Goal: Task Accomplishment & Management: Complete application form

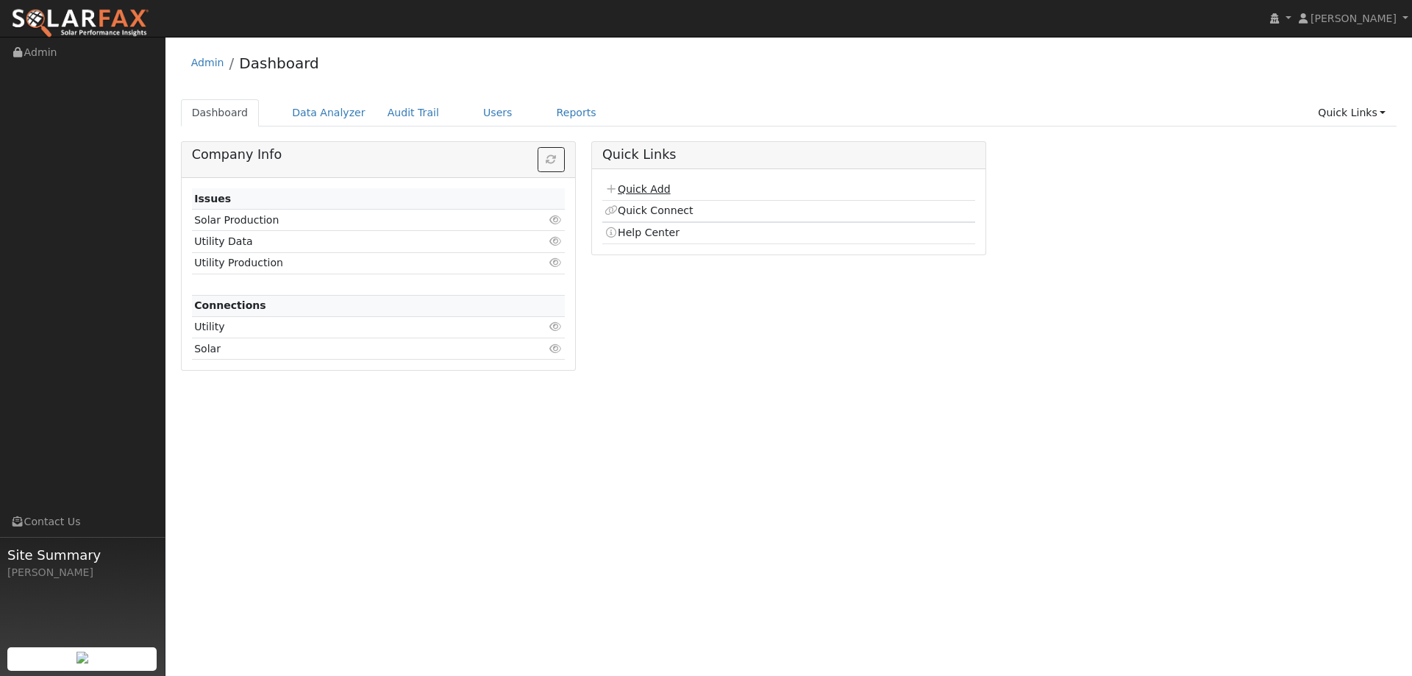
click at [646, 185] on link "Quick Add" at bounding box center [636, 189] width 65 height 12
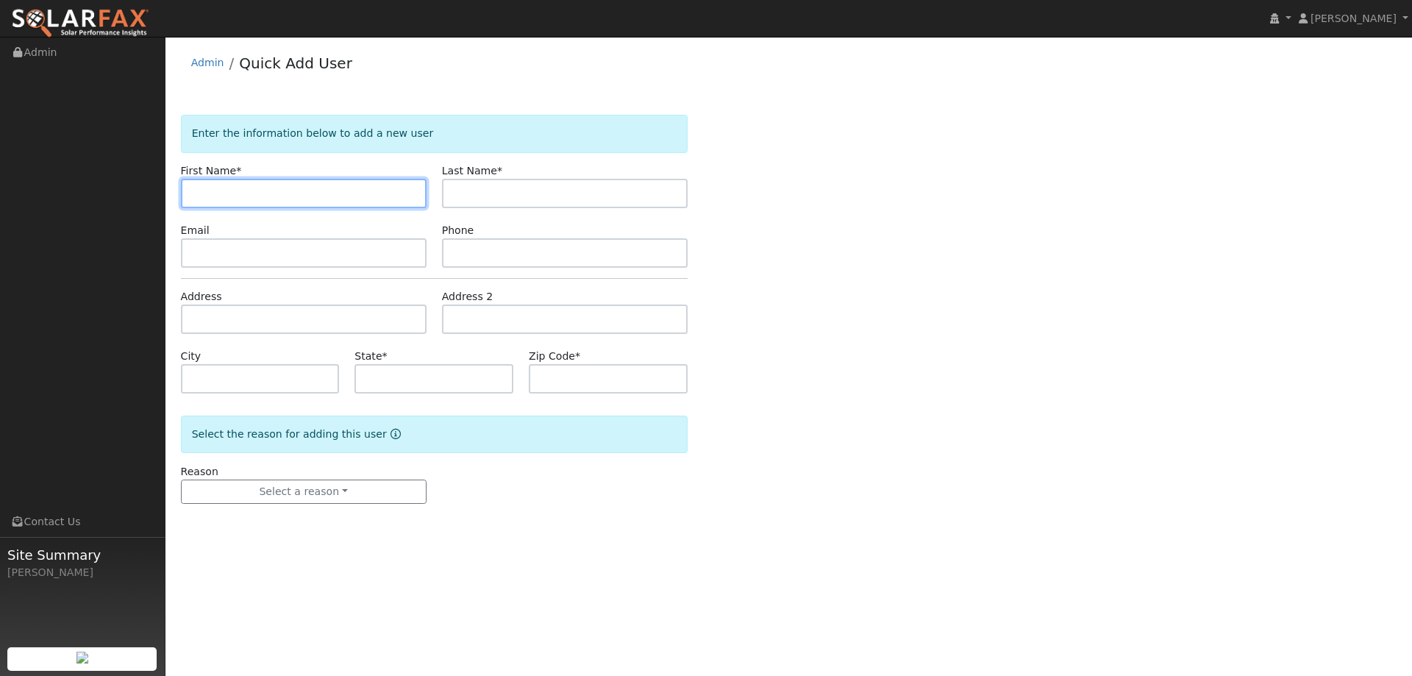
click at [269, 196] on input "text" at bounding box center [304, 193] width 246 height 29
type input "[PERSON_NAME]"
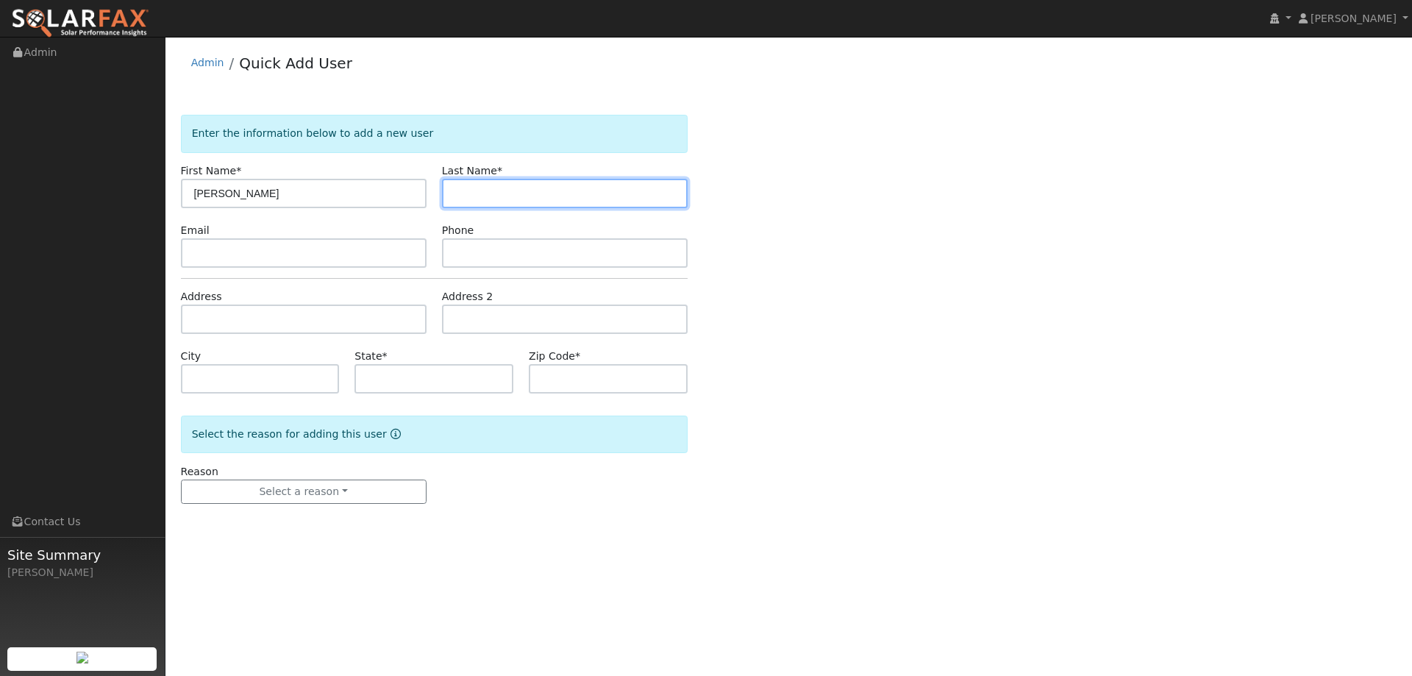
click at [576, 192] on input "text" at bounding box center [565, 193] width 246 height 29
paste input "[PERSON_NAME]"
click at [504, 190] on input "[PERSON_NAME]" at bounding box center [565, 193] width 246 height 29
type input "Ghazzagh"
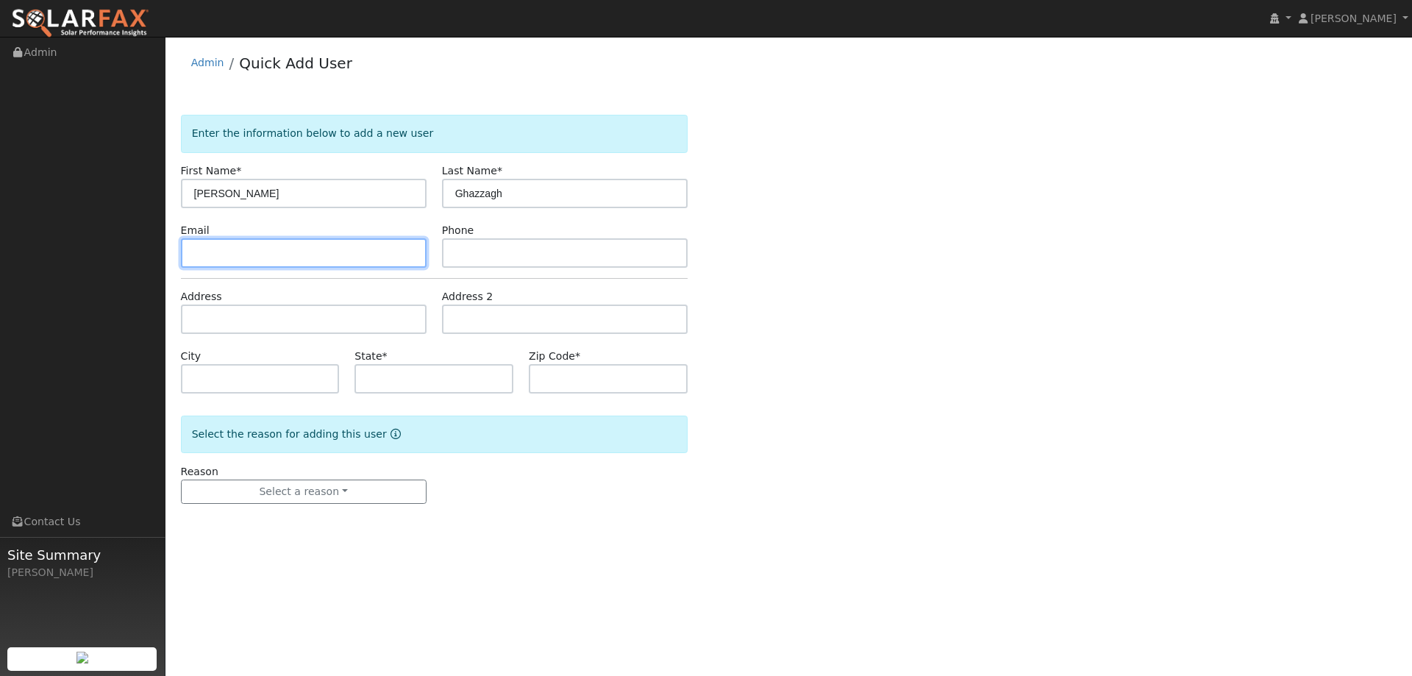
click at [198, 245] on input "text" at bounding box center [304, 252] width 246 height 29
paste input "cghazzagh@gmail.com"
type input "cghazzagh@gmail.com"
drag, startPoint x: 598, startPoint y: 271, endPoint x: 604, endPoint y: 258, distance: 14.1
click at [600, 267] on form "Enter the information below to add a new user First Name * Cameron Last Name * …" at bounding box center [434, 324] width 507 height 418
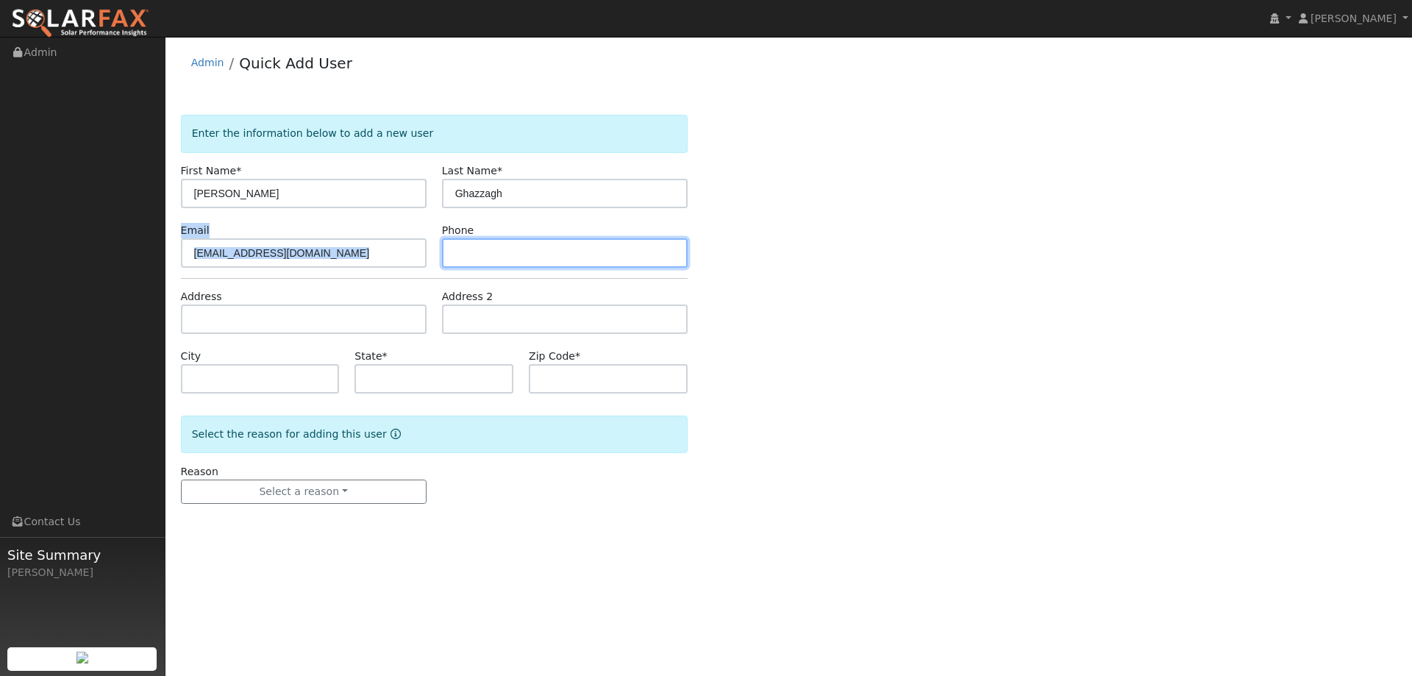
click at [604, 256] on input "text" at bounding box center [565, 252] width 246 height 29
paste input "(415) 312-3227"
type input "(415) 312-3227"
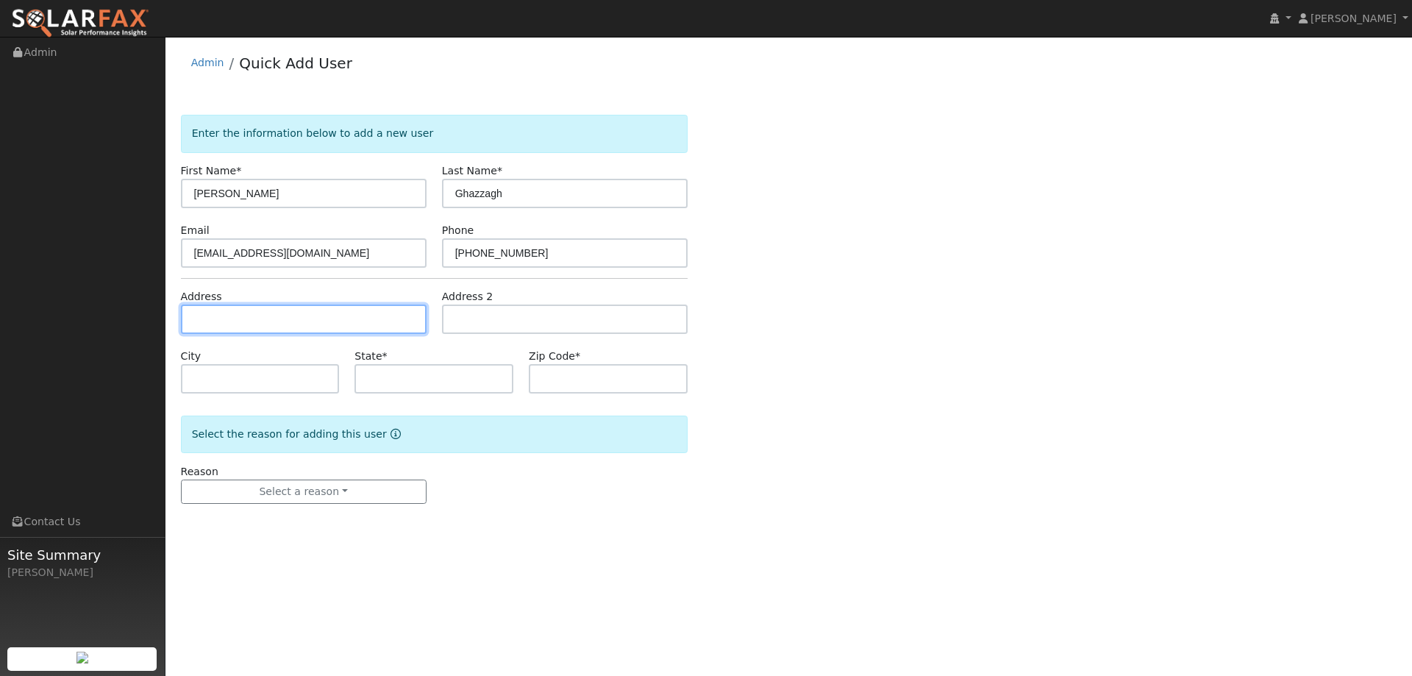
click at [321, 312] on input "text" at bounding box center [304, 318] width 246 height 29
paste input "4389 Hessel Cr"
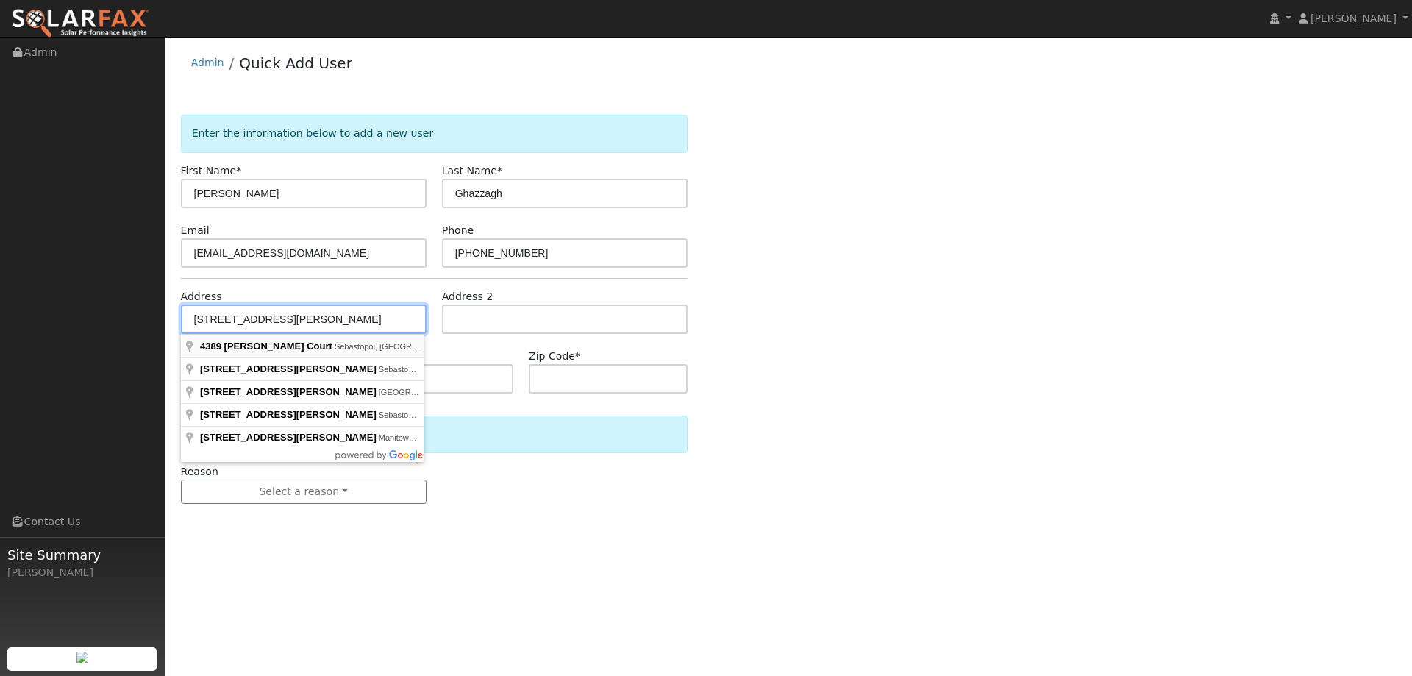
type input "4389 Hessel Court"
type input "Sebastopol"
type input "CA"
type input "95472"
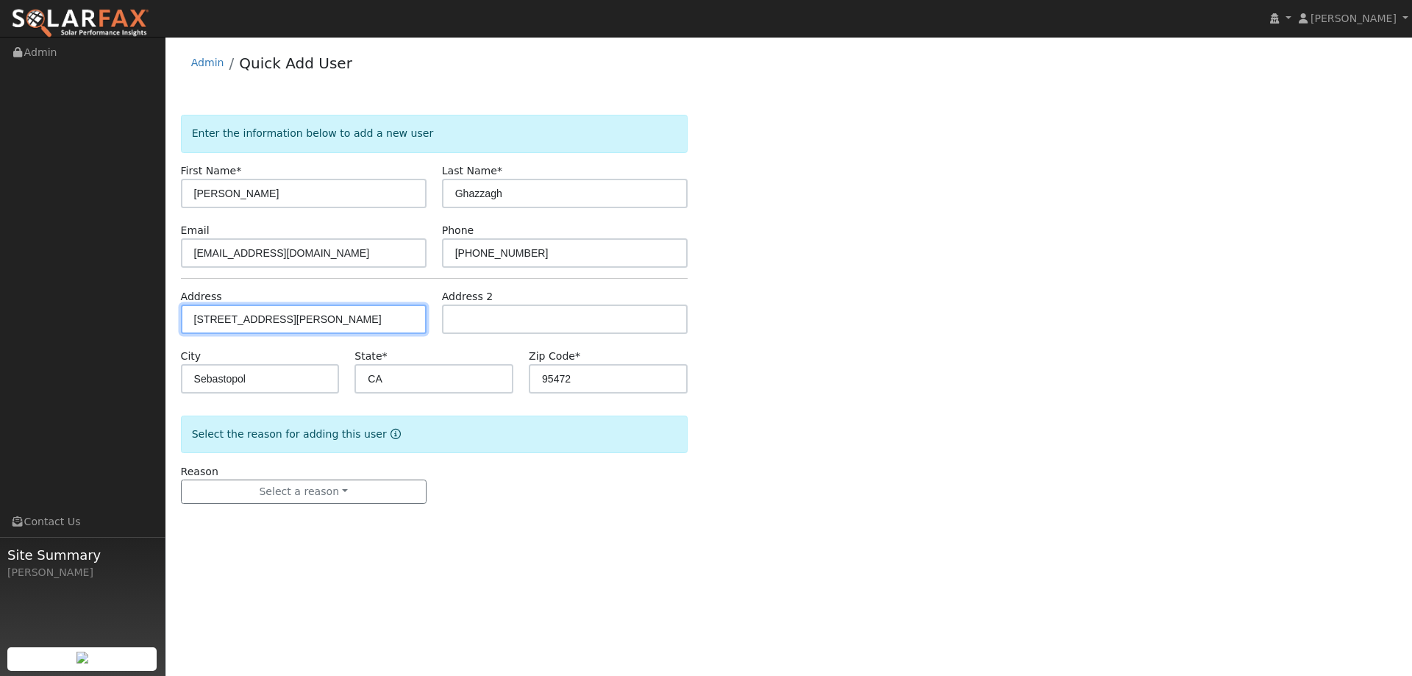
click at [350, 316] on input "4389 Hessel Court" at bounding box center [304, 318] width 246 height 29
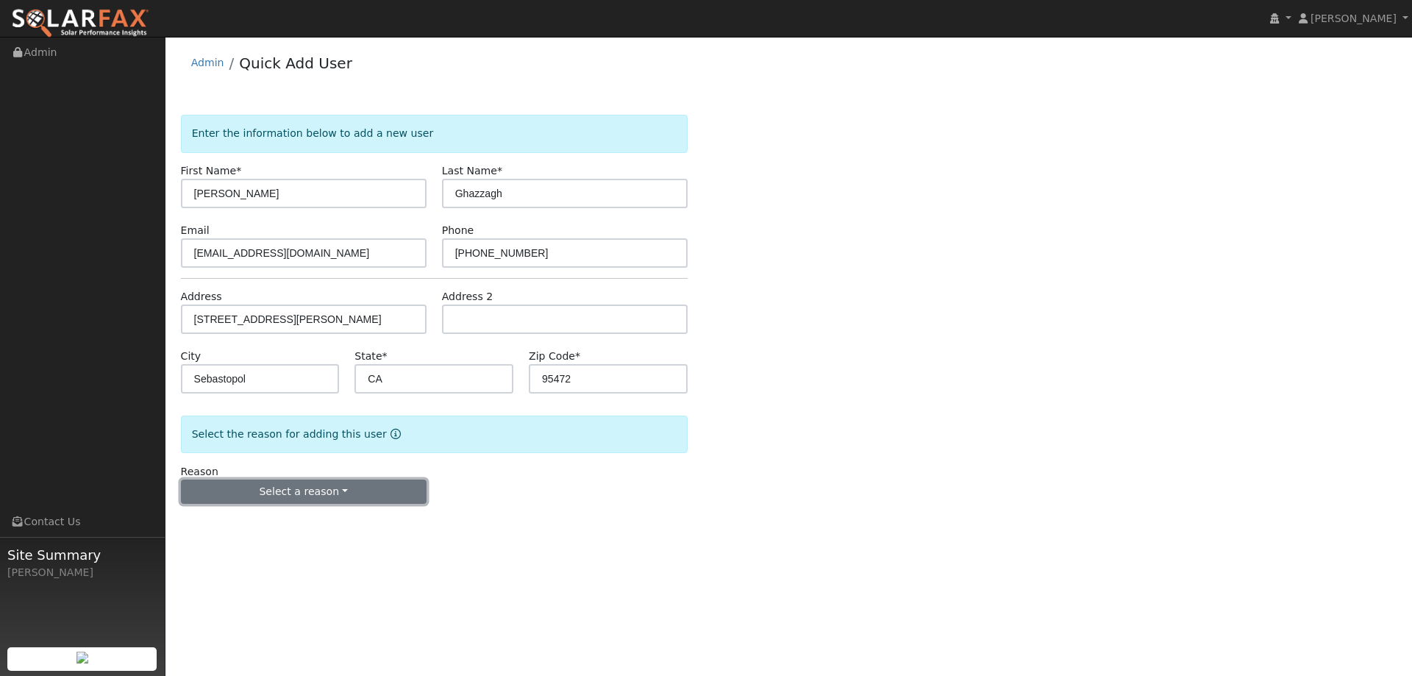
click at [348, 492] on button "Select a reason" at bounding box center [304, 491] width 246 height 25
click at [286, 524] on link "New lead" at bounding box center [263, 522] width 162 height 21
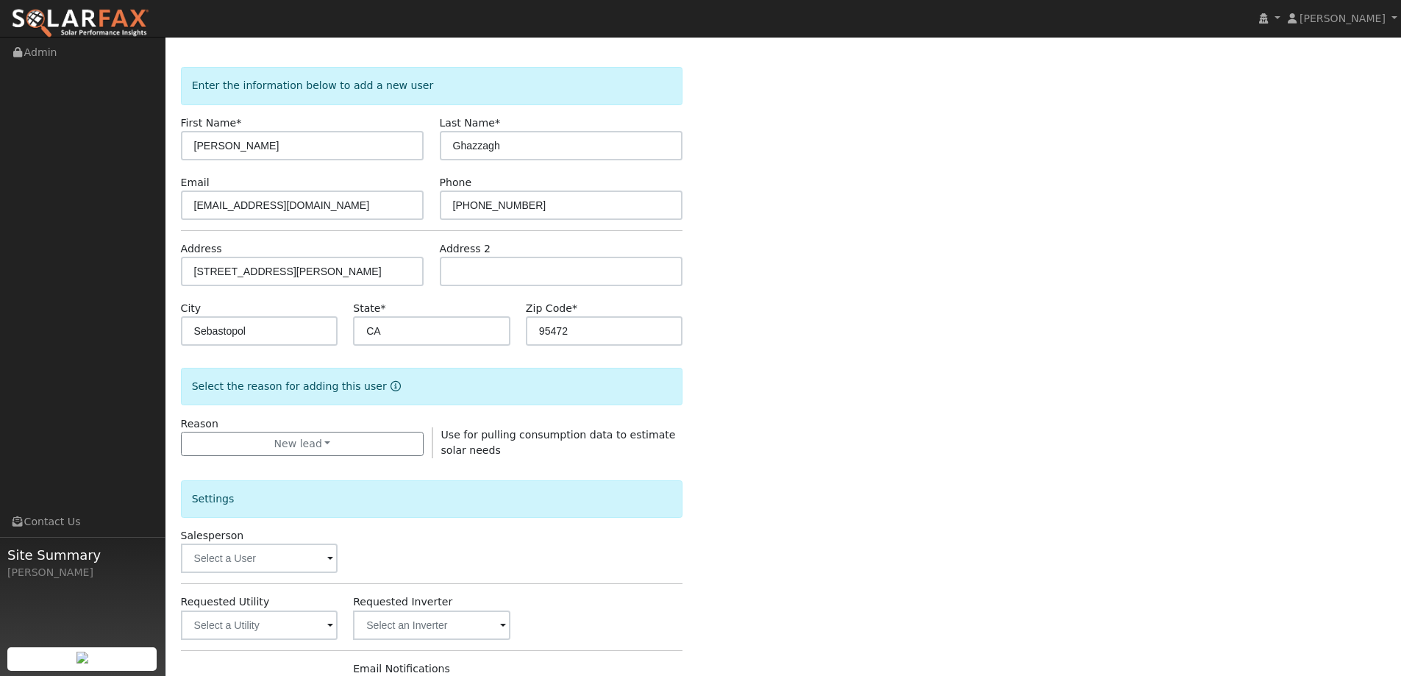
scroll to position [74, 0]
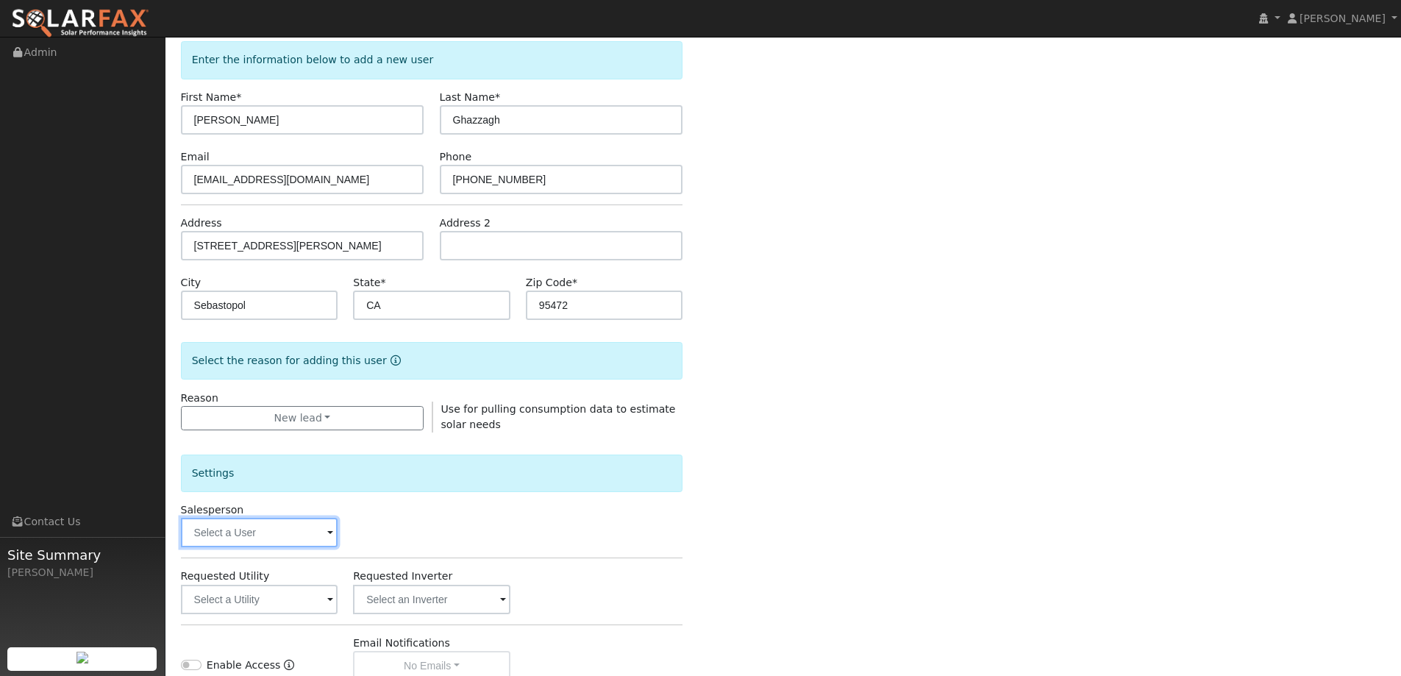
click at [277, 526] on input "text" at bounding box center [259, 532] width 157 height 29
type input "ad"
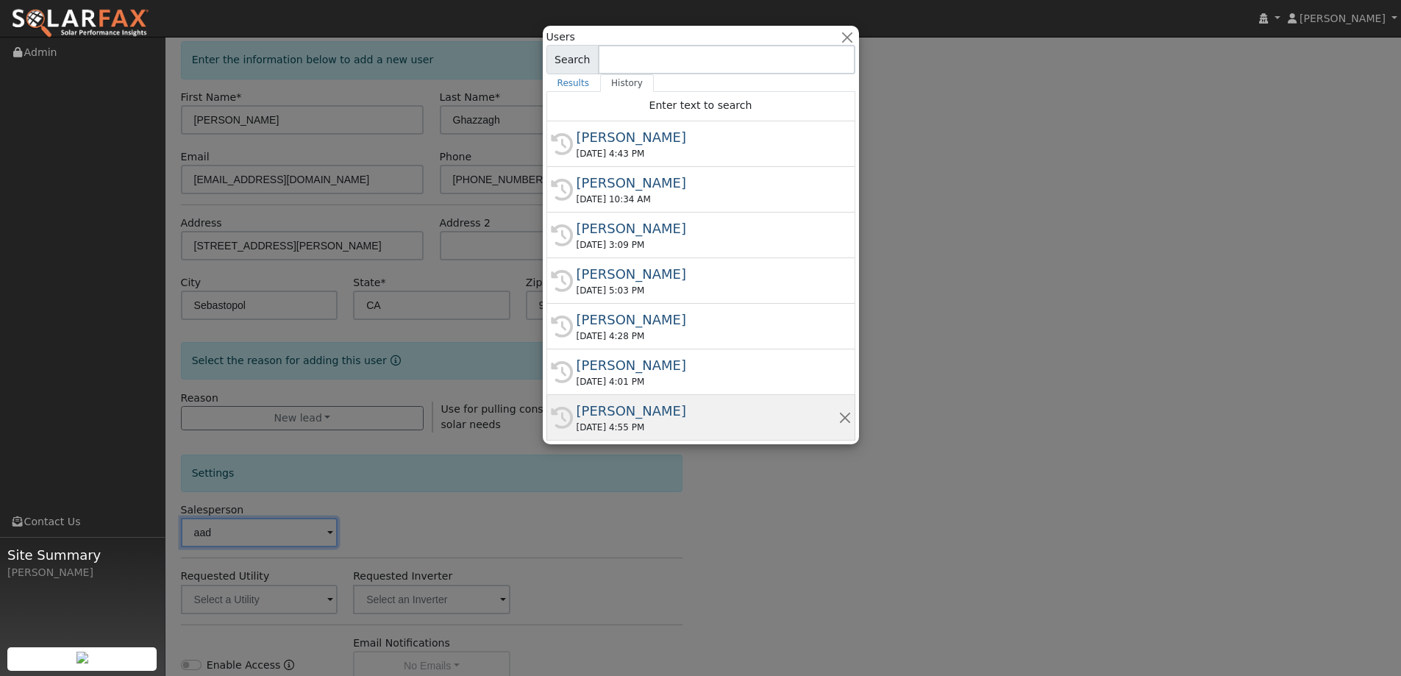
type input "aad"
click at [667, 421] on div "08/27/2025 4:55 PM" at bounding box center [707, 427] width 262 height 13
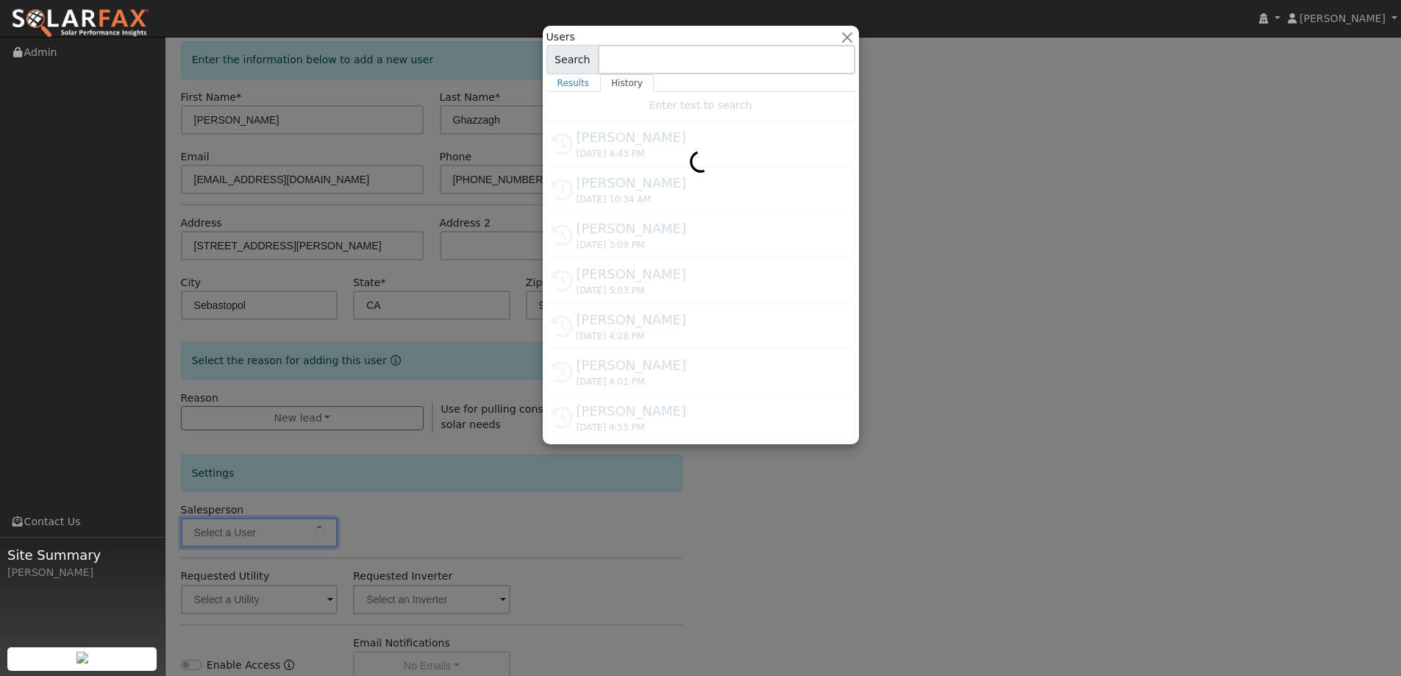
type input "Adam Hedemark"
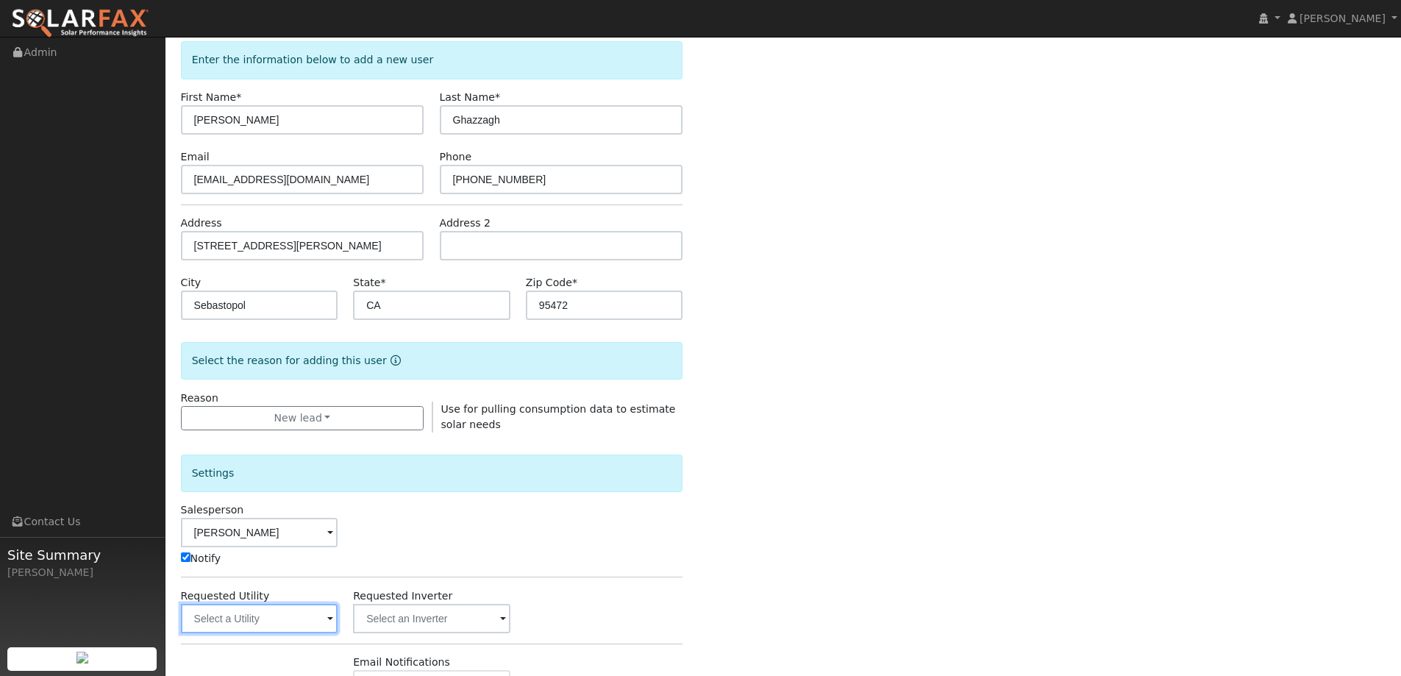
click at [299, 615] on input "text" at bounding box center [259, 618] width 157 height 29
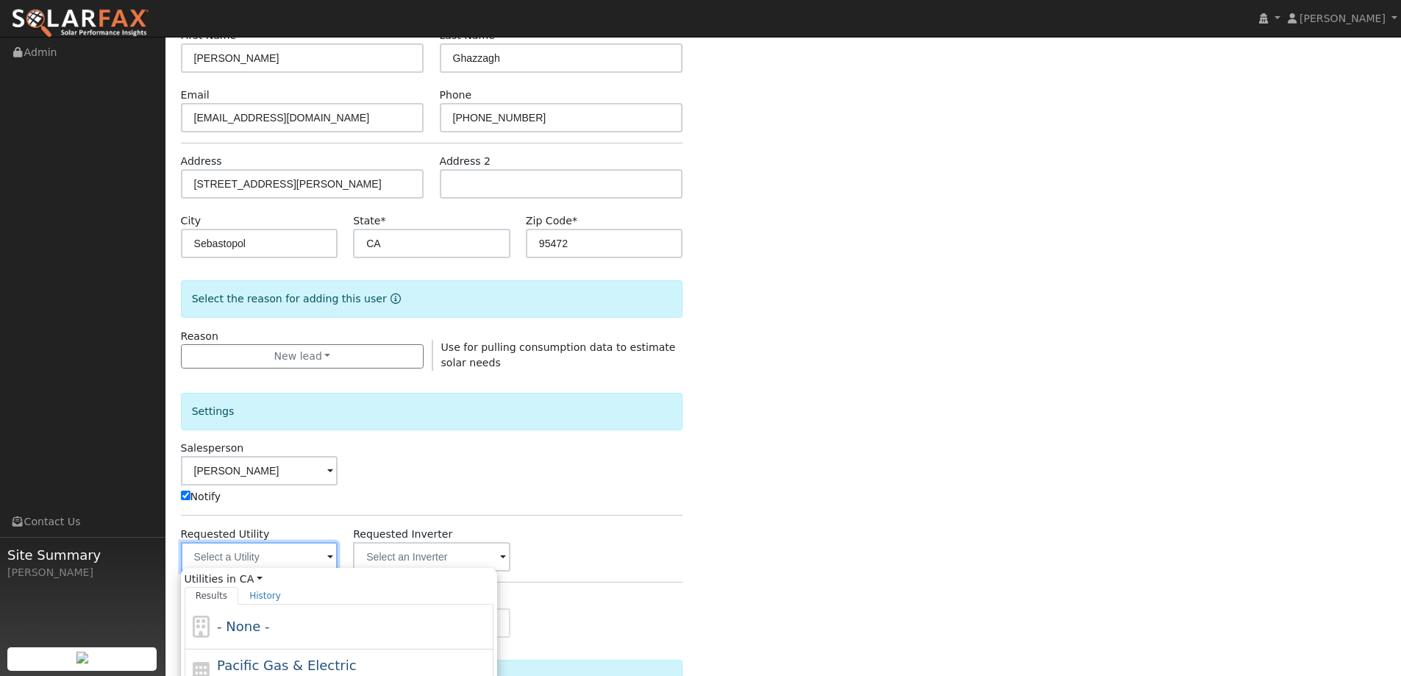
scroll to position [221, 0]
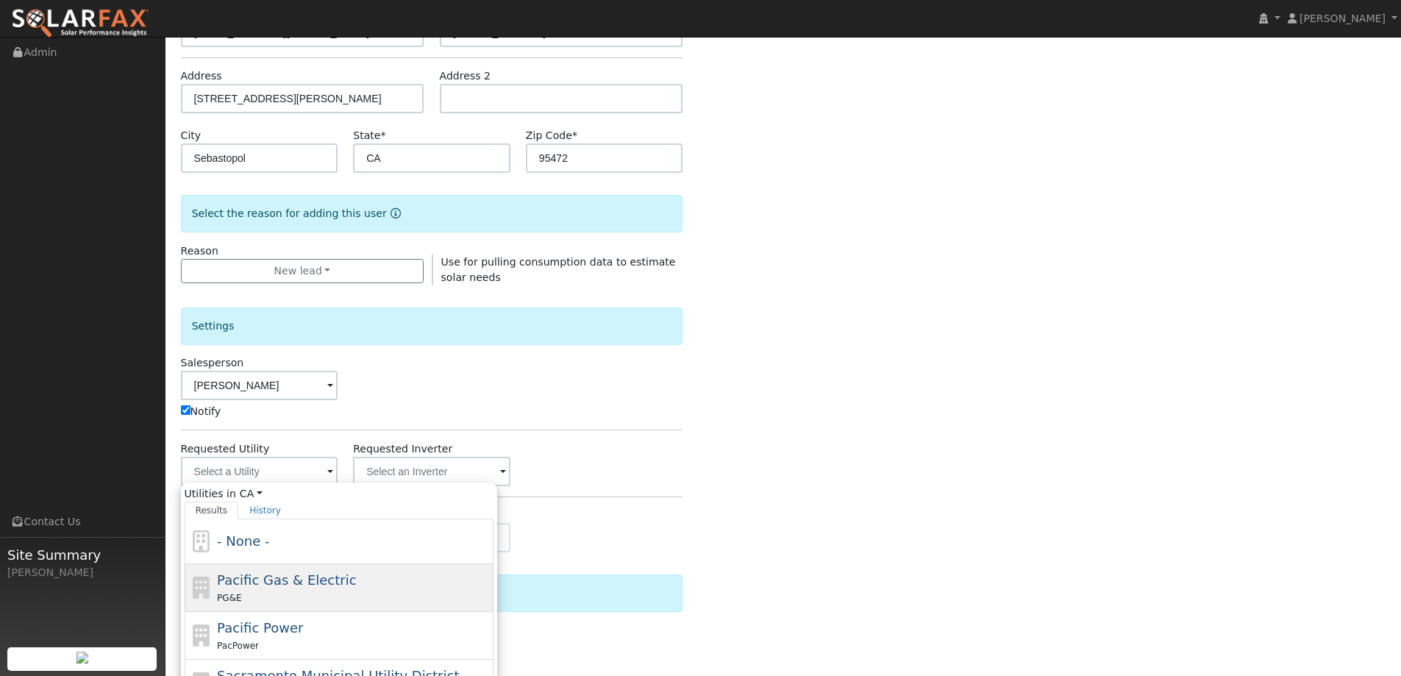
click at [314, 595] on div "PG&E" at bounding box center [353, 597] width 273 height 15
type input "Pacific Gas & Electric"
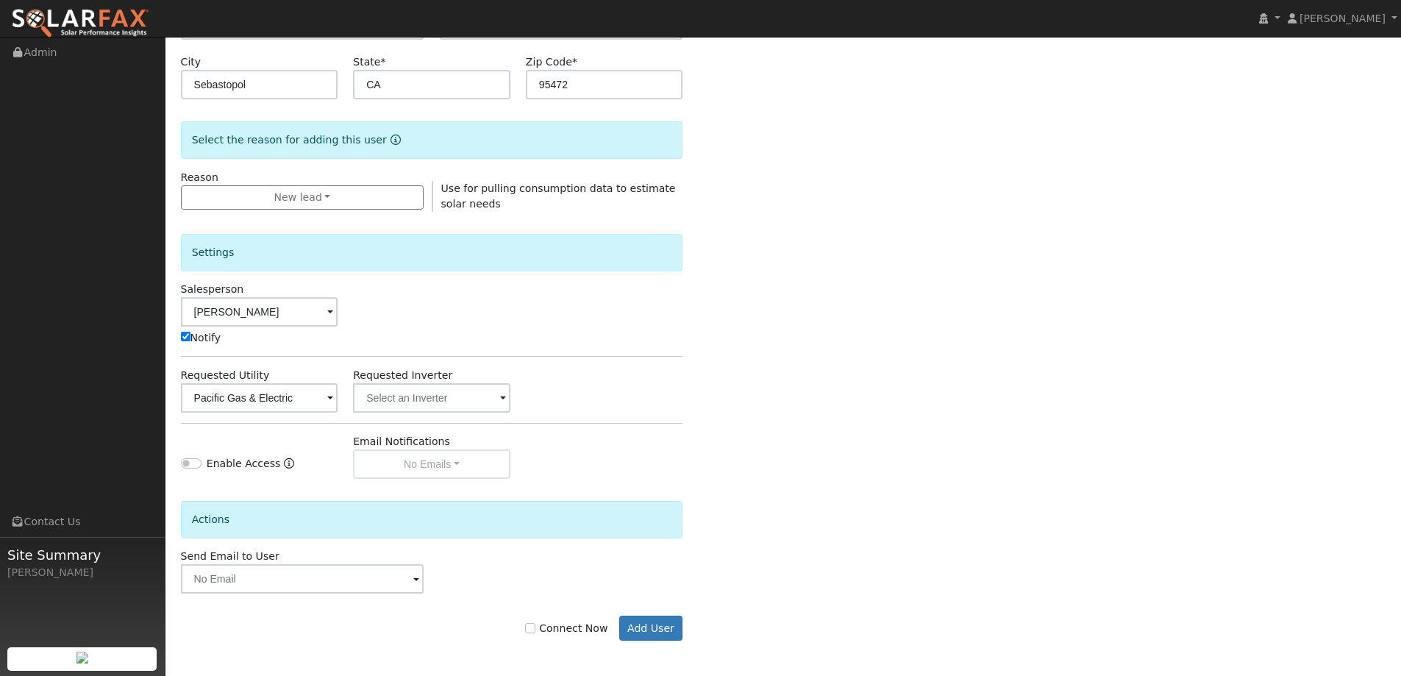
scroll to position [296, 0]
click at [601, 624] on label "Connect Now" at bounding box center [566, 626] width 82 height 15
click at [535, 624] on input "Connect Now" at bounding box center [530, 626] width 10 height 10
checkbox input "true"
click at [637, 622] on button "Add User" at bounding box center [651, 626] width 64 height 25
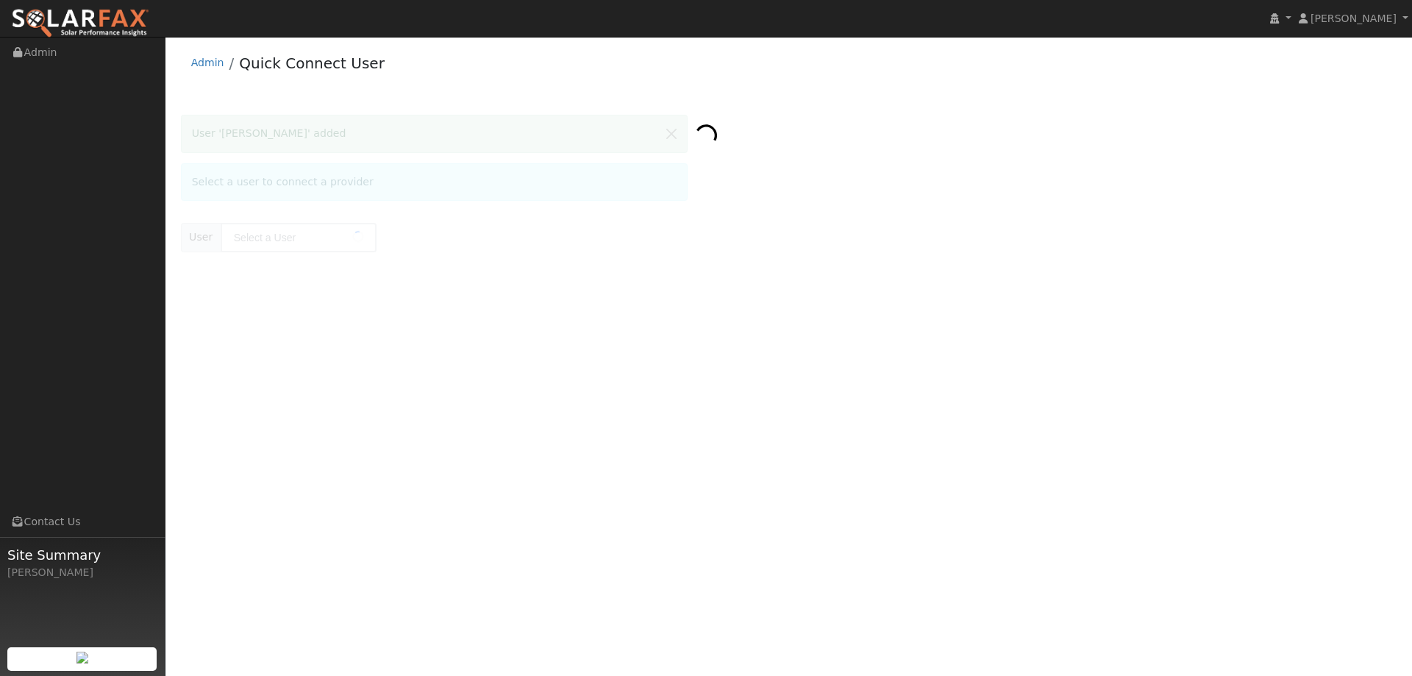
type input "[PERSON_NAME]"
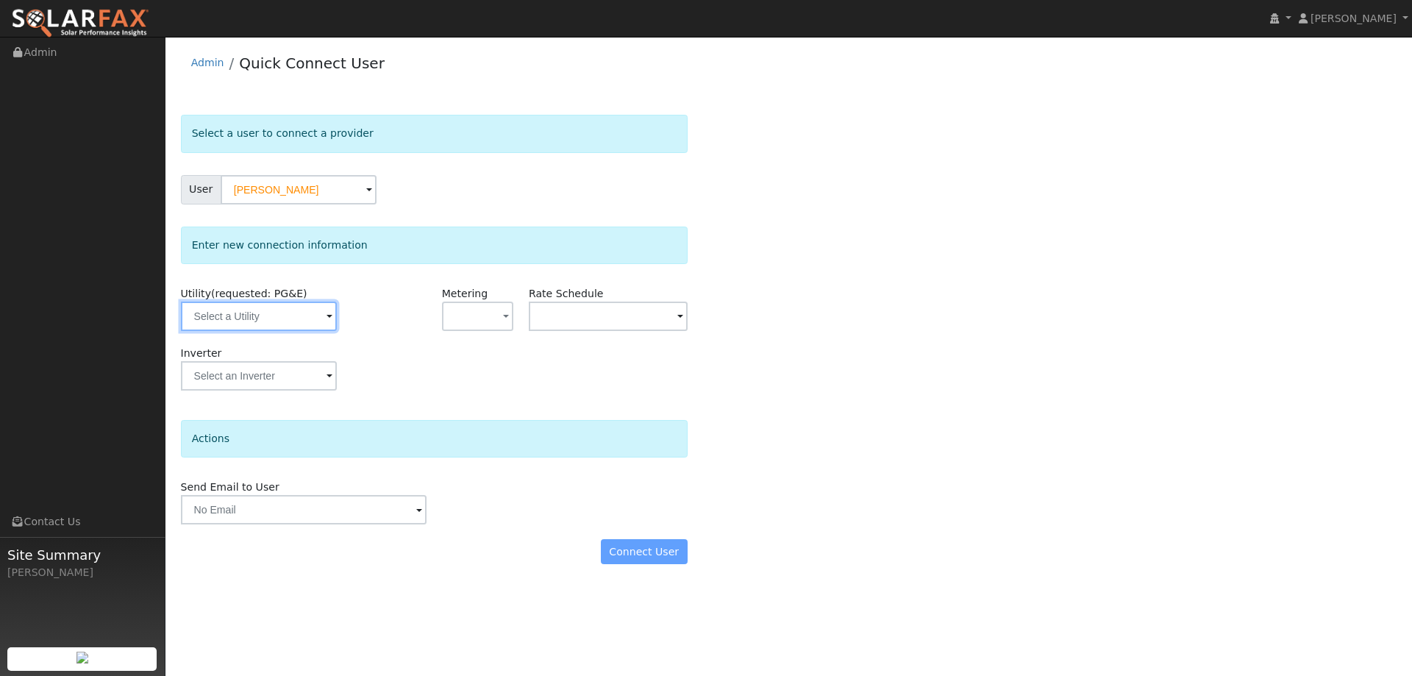
click at [275, 321] on input "text" at bounding box center [259, 315] width 156 height 29
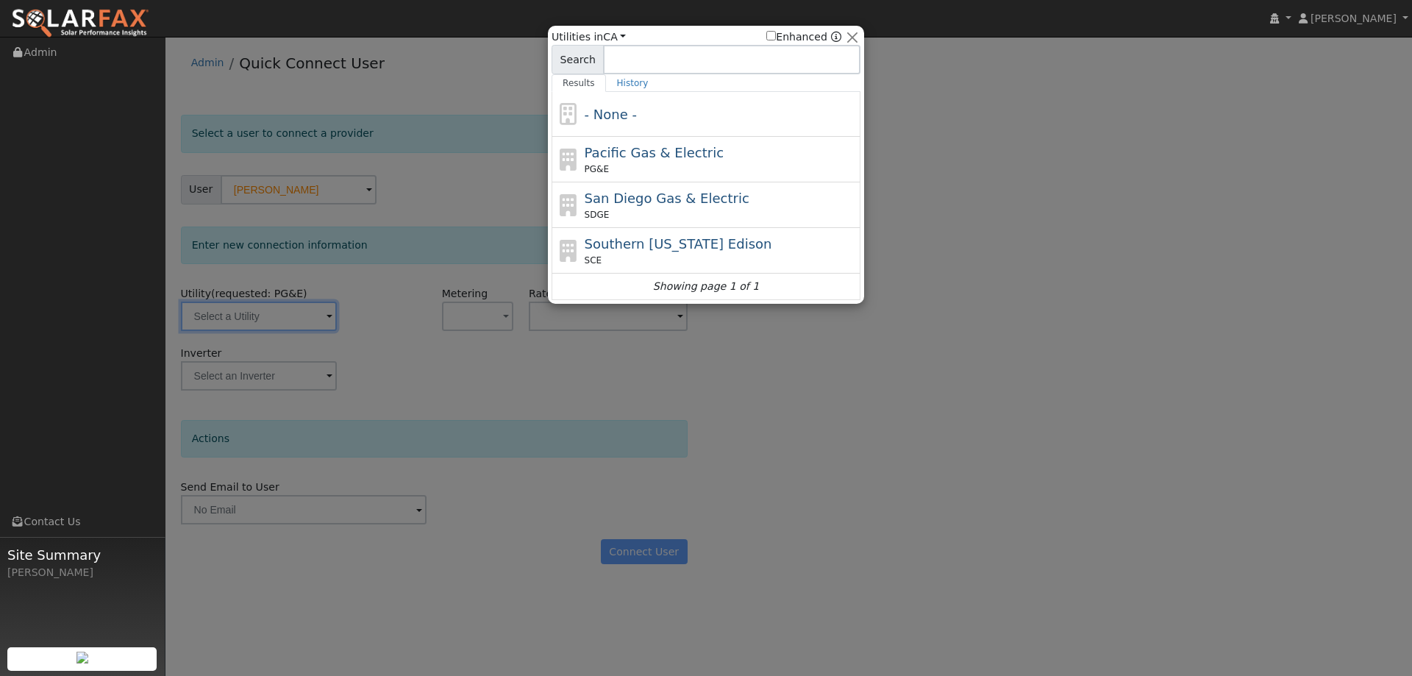
drag, startPoint x: 612, startPoint y: 157, endPoint x: 644, endPoint y: 321, distance: 167.0
click at [612, 160] on span "Pacific Gas & Electric" at bounding box center [654, 152] width 139 height 15
type input "PG&E"
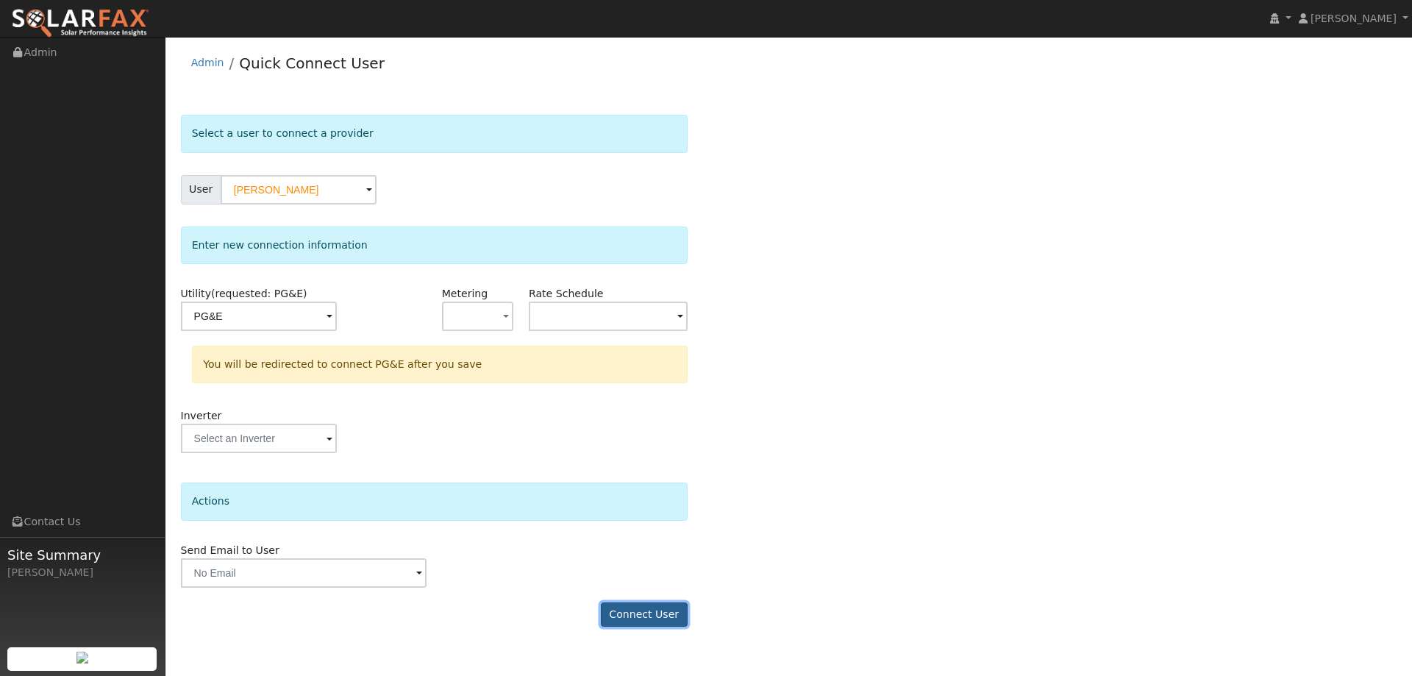
click at [642, 617] on button "Connect User" at bounding box center [644, 614] width 87 height 25
